Goal: Check status: Check status

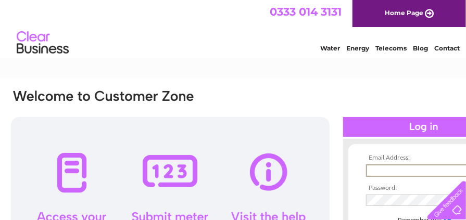
type input "sarahglen23@yahoo.co.uk"
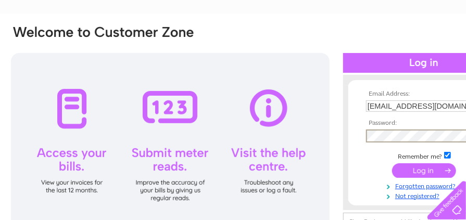
scroll to position [97, 0]
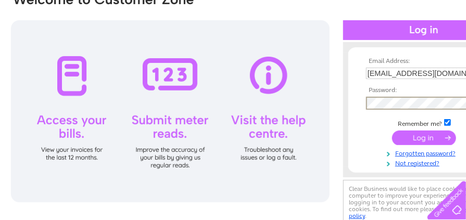
click at [392, 131] on input "submit" at bounding box center [424, 138] width 64 height 15
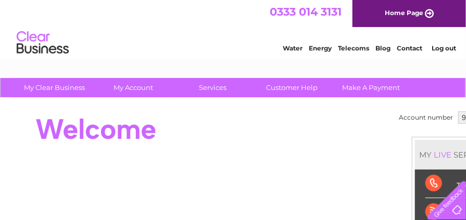
scroll to position [0, 49]
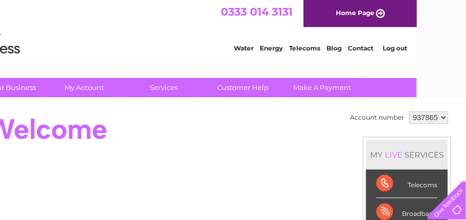
click at [434, 119] on select "937865 937866" at bounding box center [428, 117] width 39 height 12
select select "937866"
click at [409, 111] on select "937865 937866" at bounding box center [428, 117] width 39 height 12
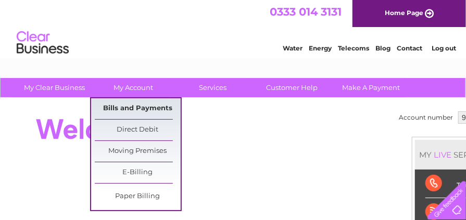
click at [128, 113] on link "Bills and Payments" at bounding box center [138, 108] width 86 height 21
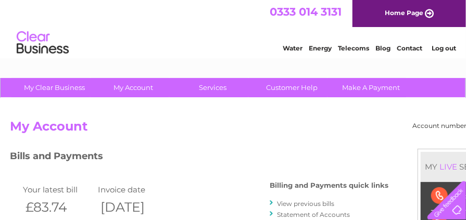
scroll to position [193, 0]
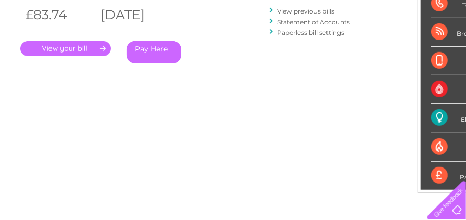
click at [333, 19] on link "Statement of Accounts" at bounding box center [313, 22] width 73 height 8
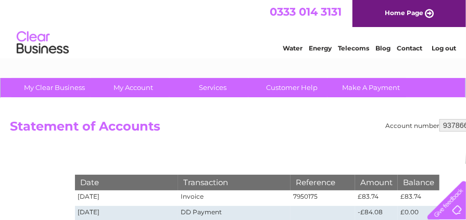
click at [439, 48] on link "Log out" at bounding box center [444, 48] width 24 height 8
